Goal: Transaction & Acquisition: Purchase product/service

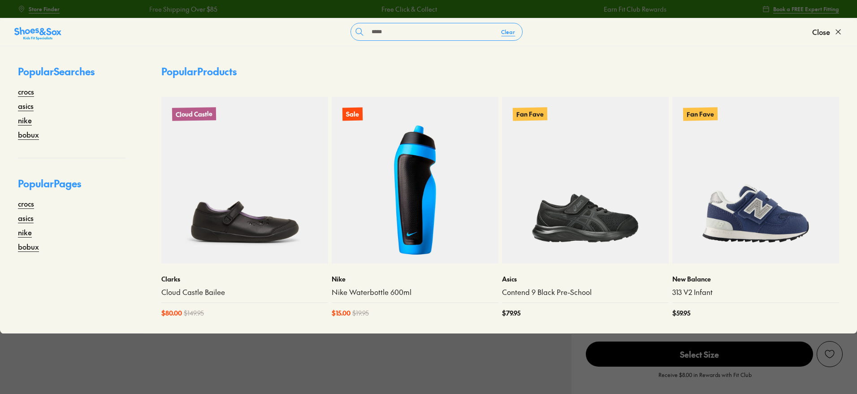
select select "*"
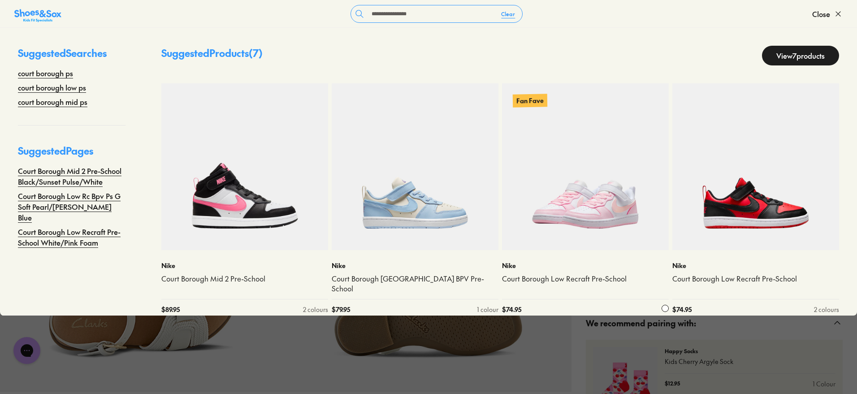
type input "**********"
click at [592, 163] on img at bounding box center [585, 166] width 167 height 167
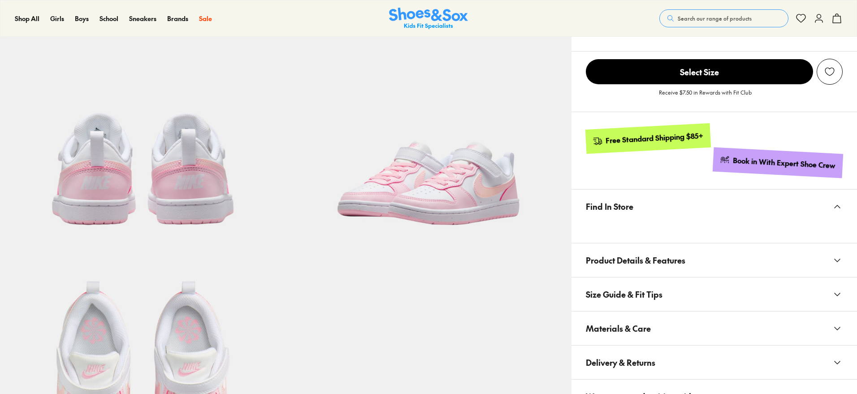
click at [672, 295] on button "Size Guide & Fit Tips" at bounding box center [715, 295] width 286 height 34
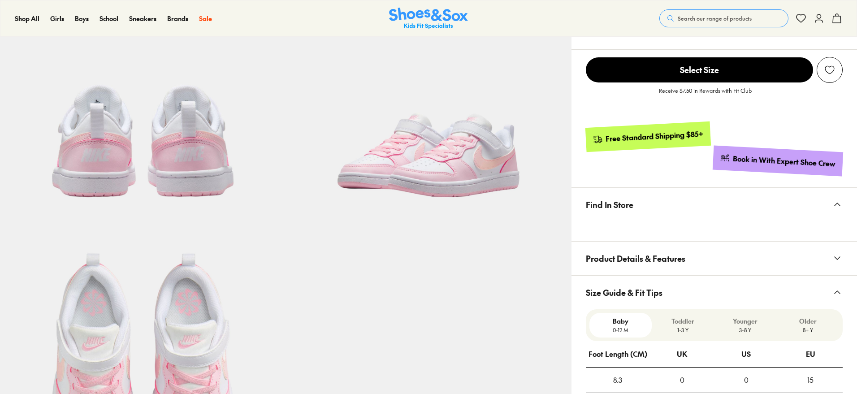
select select "*"
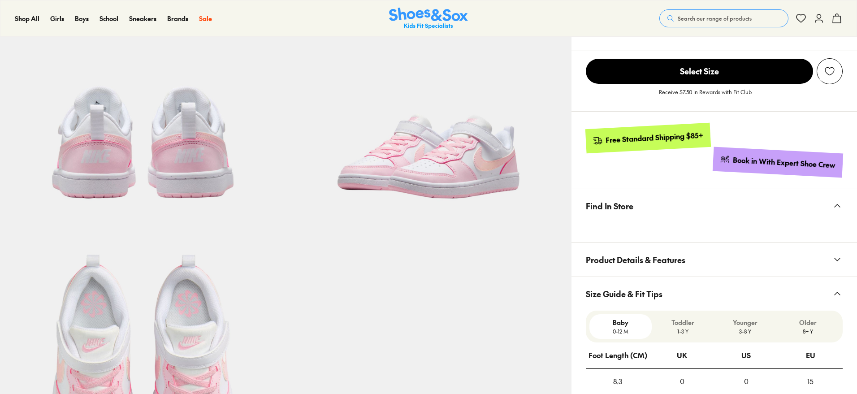
click at [674, 279] on button "Size Guide & Fit Tips" at bounding box center [715, 294] width 286 height 34
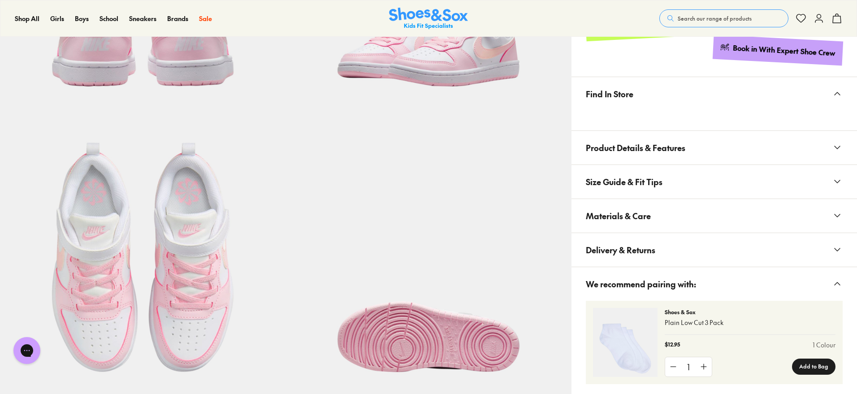
click at [645, 226] on span "Materials & Care" at bounding box center [618, 216] width 65 height 26
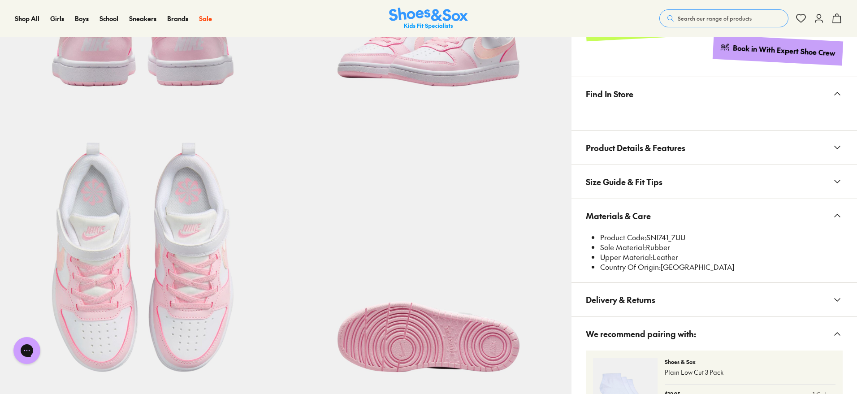
click at [691, 23] on button "Search our range of products" at bounding box center [724, 18] width 129 height 18
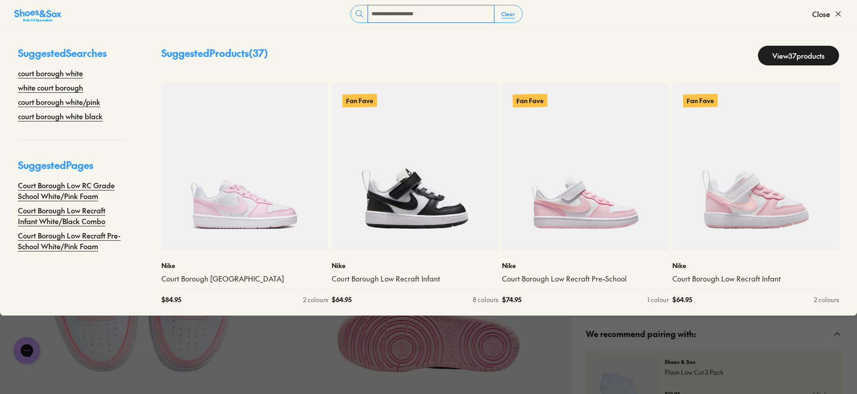
type input "**********"
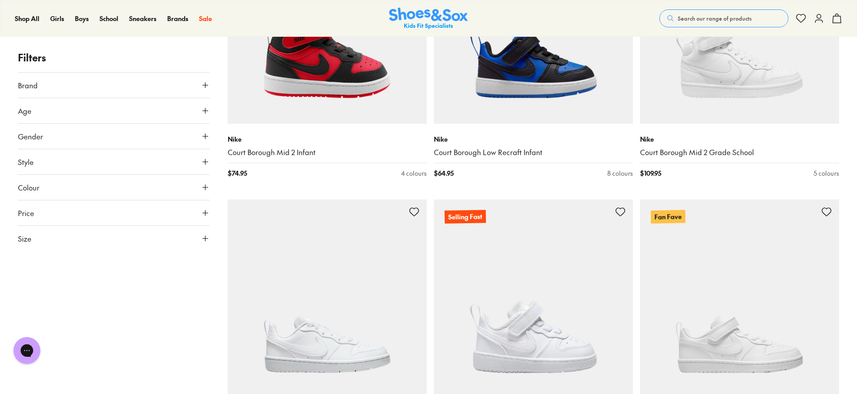
scroll to position [2575, 0]
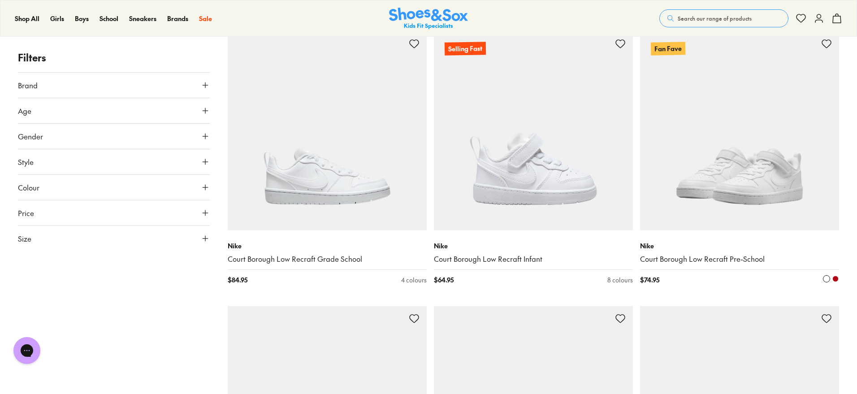
click at [732, 139] on img at bounding box center [739, 130] width 199 height 199
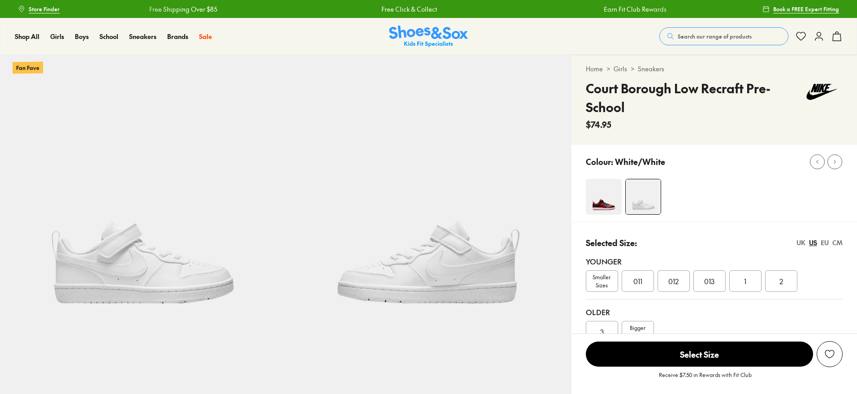
scroll to position [453, 0]
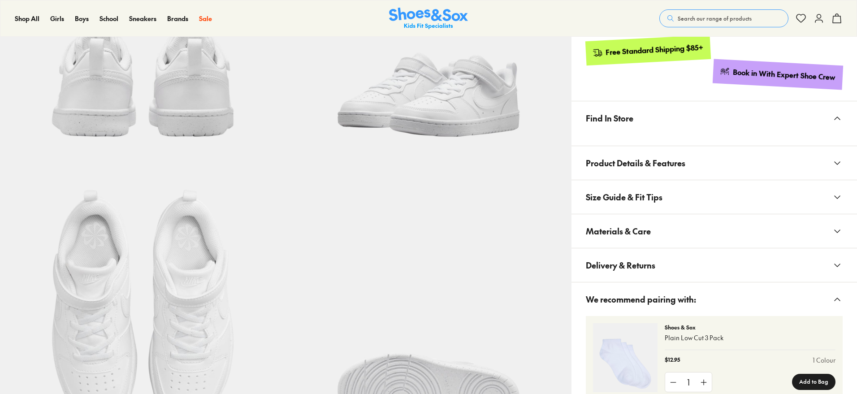
click at [616, 218] on span "Materials & Care" at bounding box center [618, 231] width 65 height 26
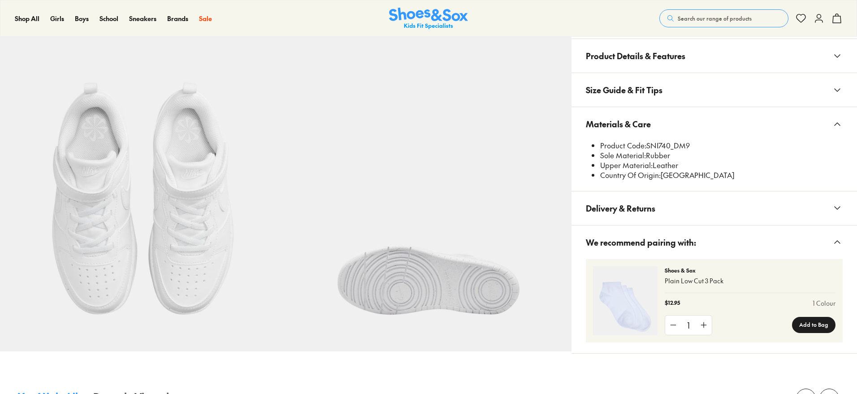
scroll to position [0, 0]
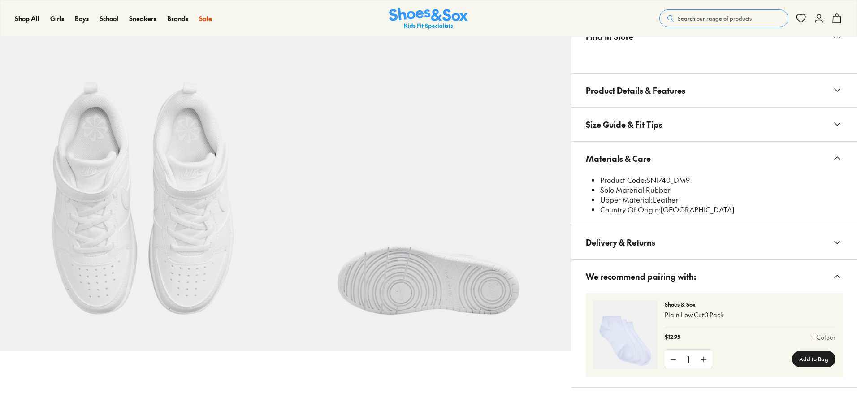
select select "*"
